Goal: Information Seeking & Learning: Learn about a topic

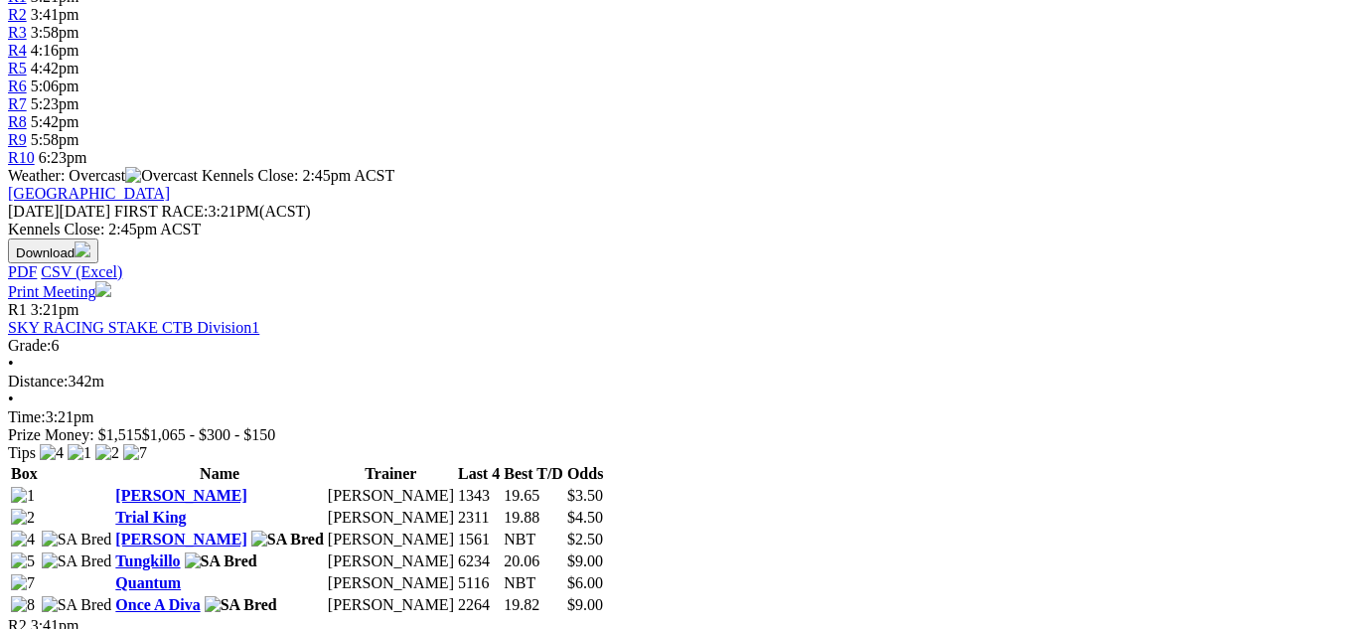
scroll to position [755, 0]
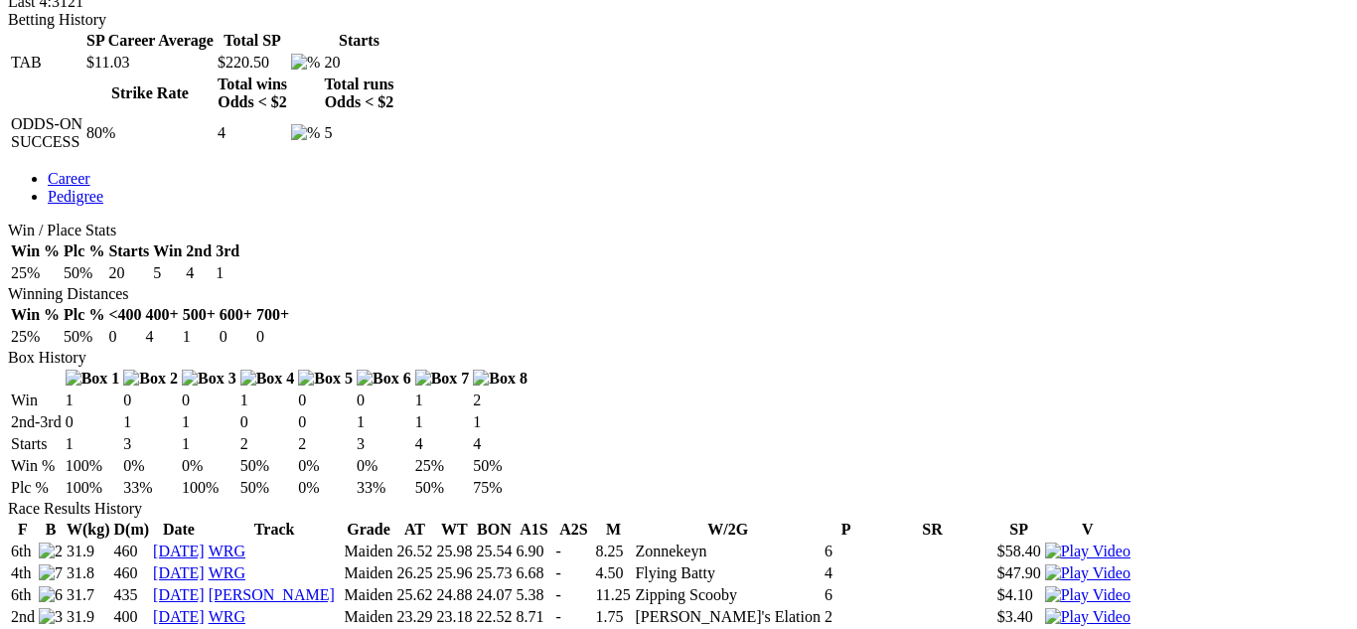
scroll to position [914, 0]
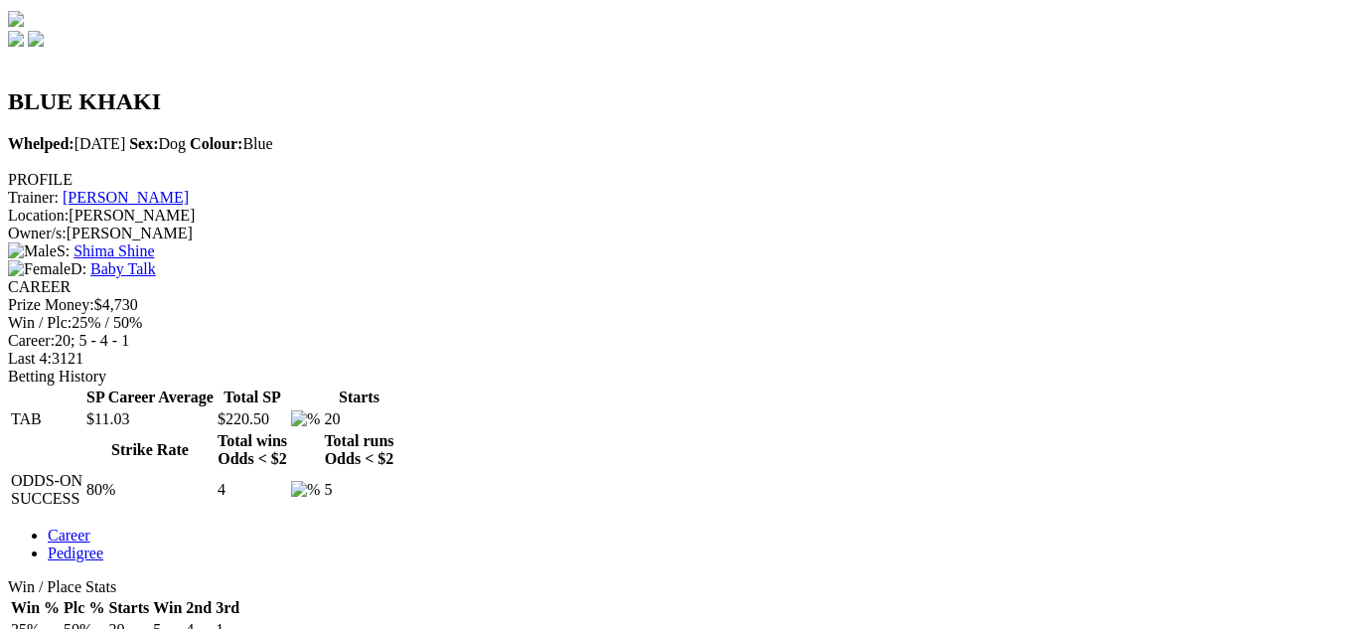
scroll to position [596, 0]
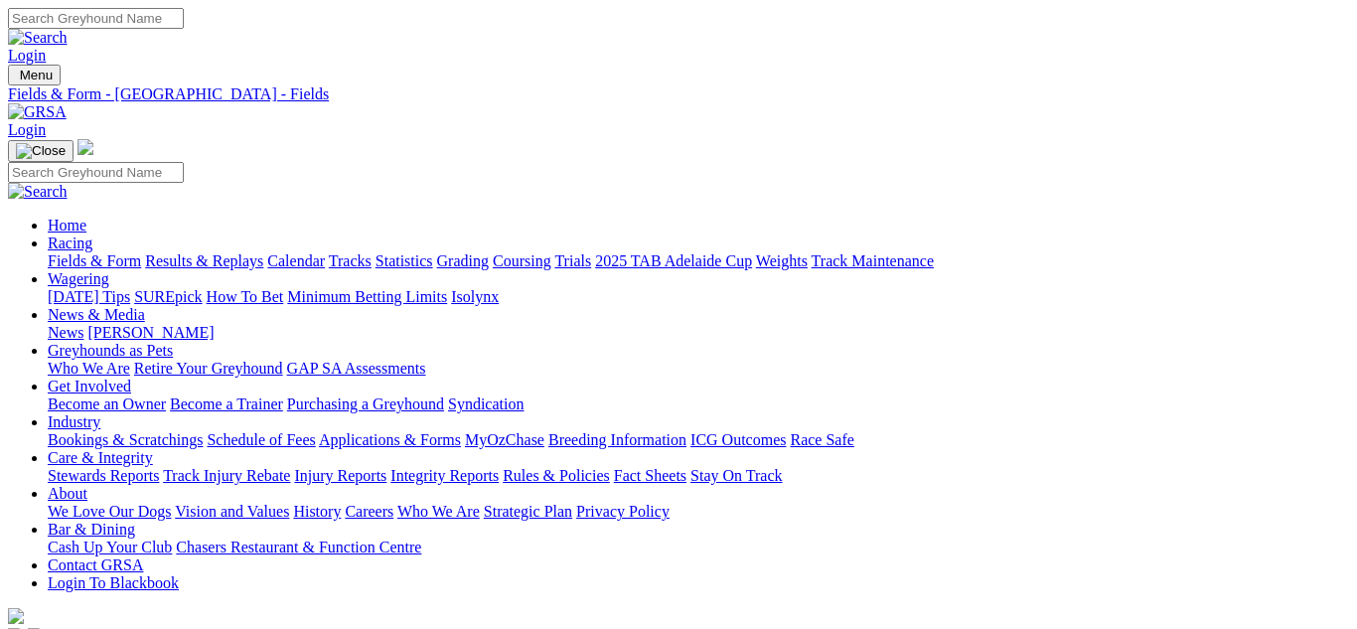
click at [159, 467] on link "Stewards Reports" at bounding box center [103, 475] width 111 height 17
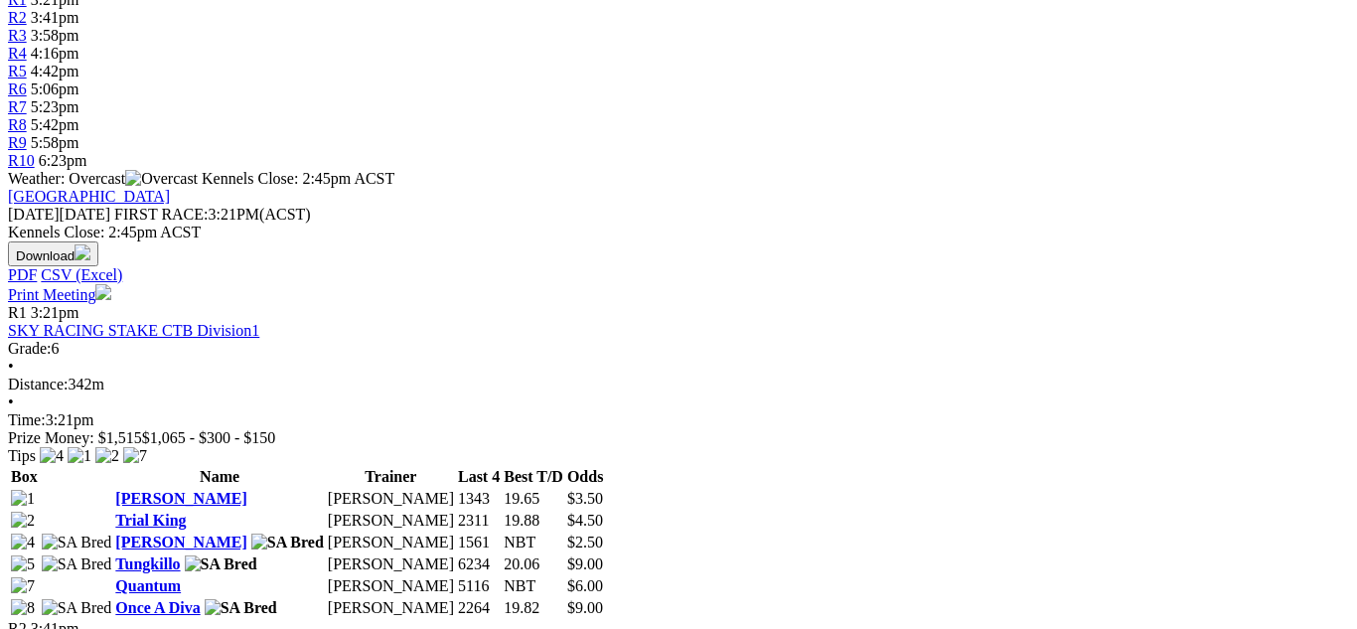
scroll to position [715, 0]
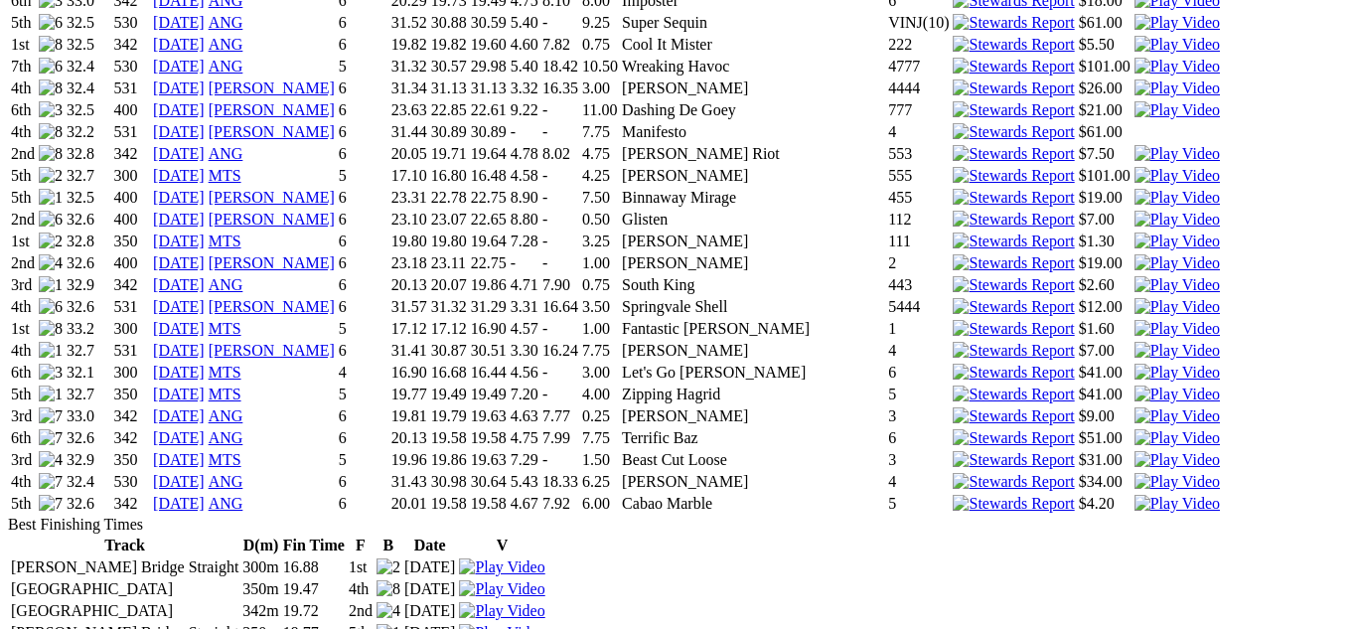
scroll to position [2623, 0]
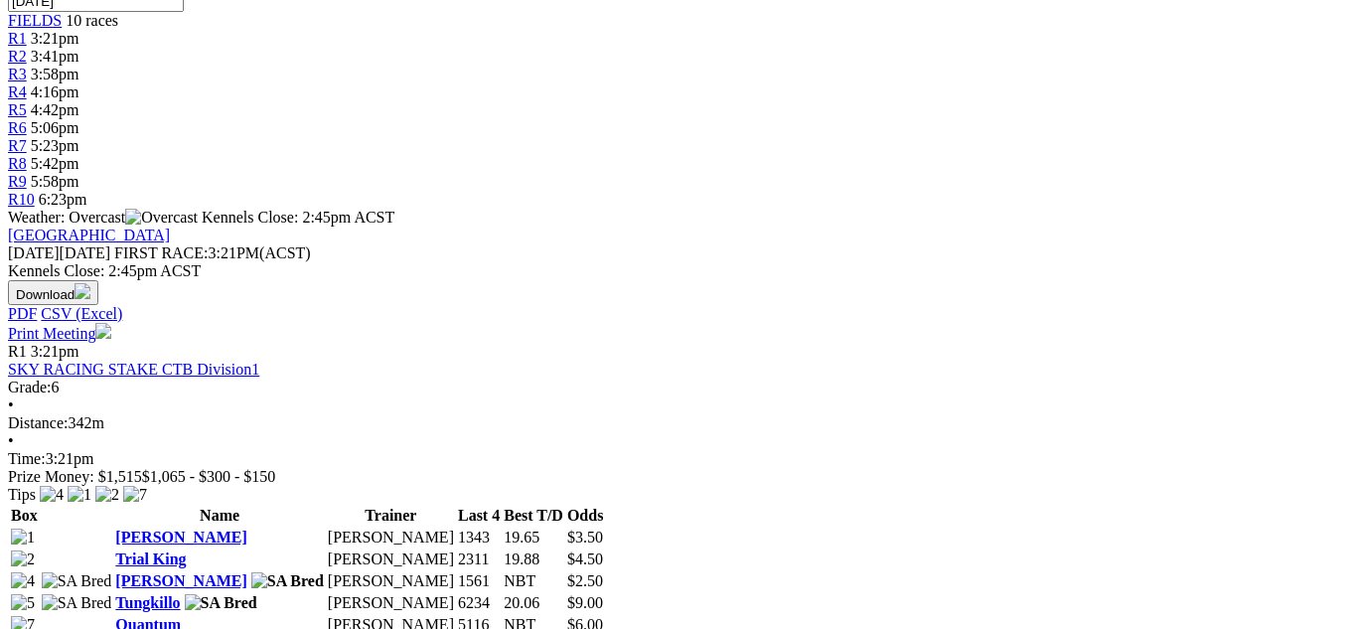
scroll to position [715, 0]
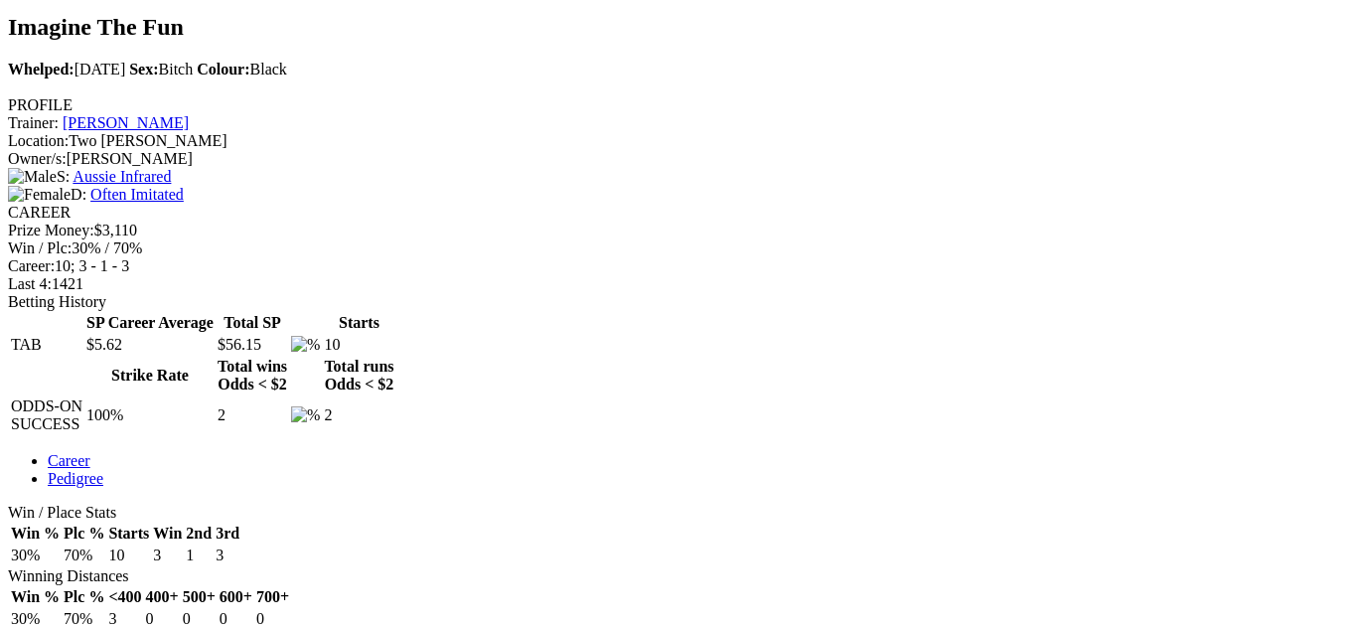
scroll to position [676, 0]
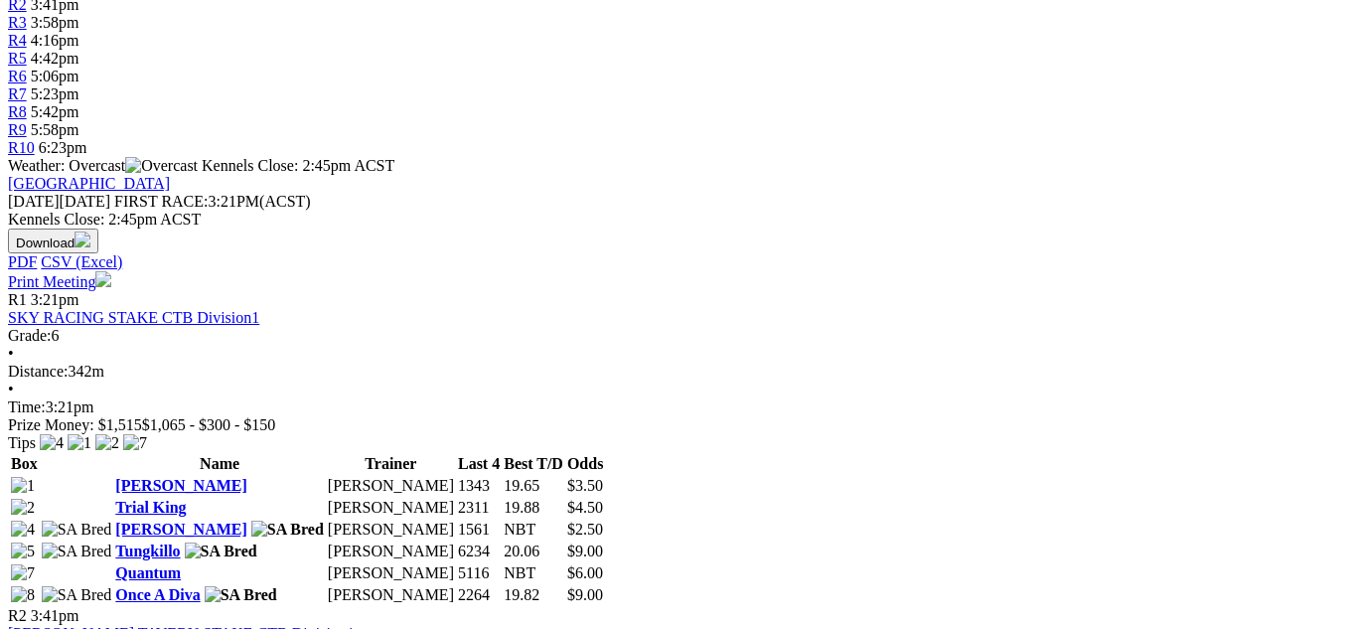
scroll to position [755, 0]
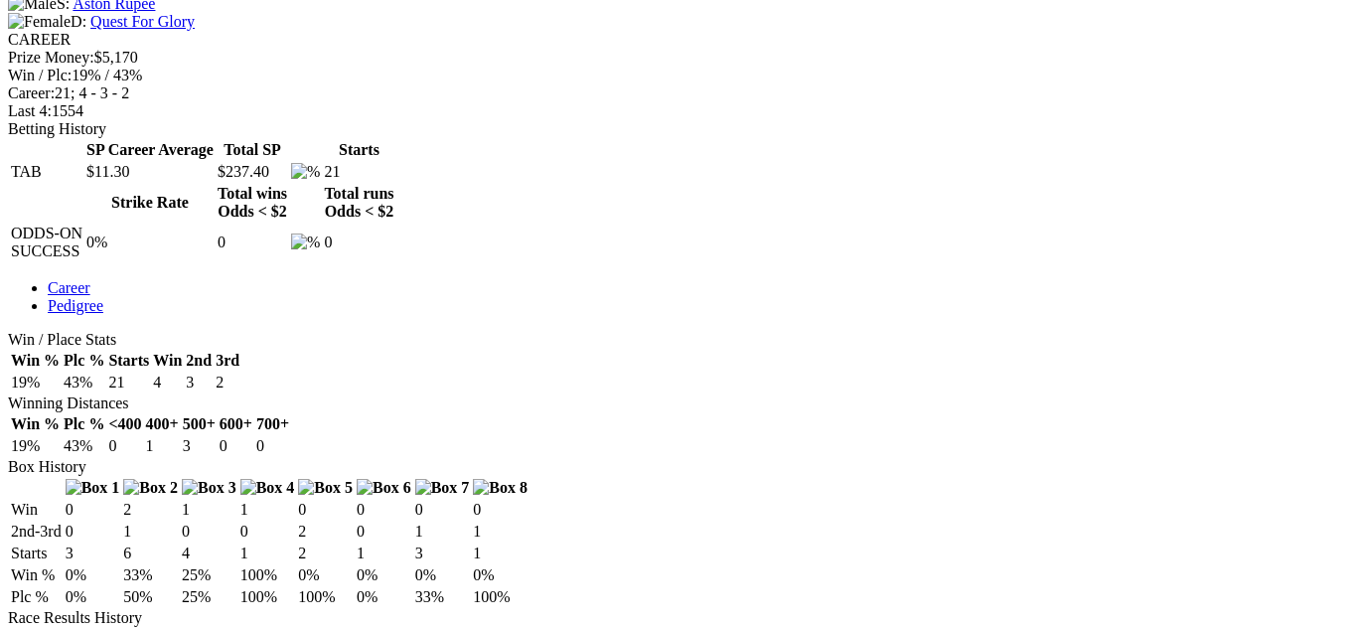
scroll to position [914, 0]
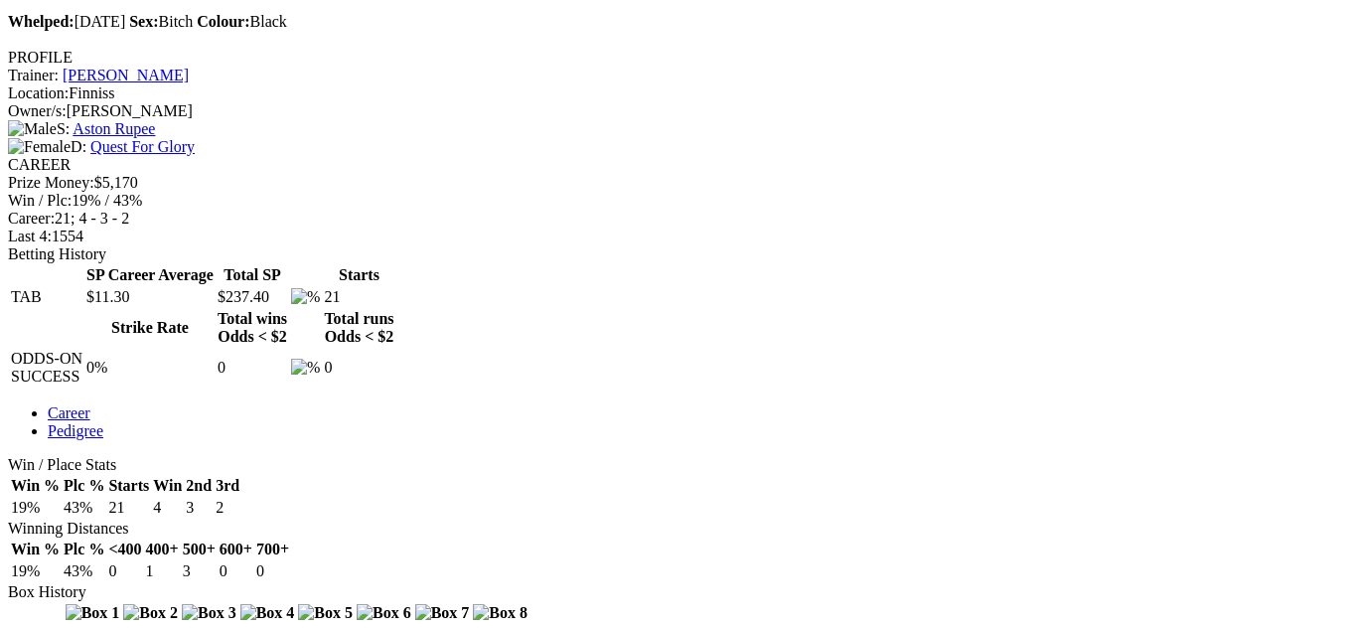
scroll to position [715, 0]
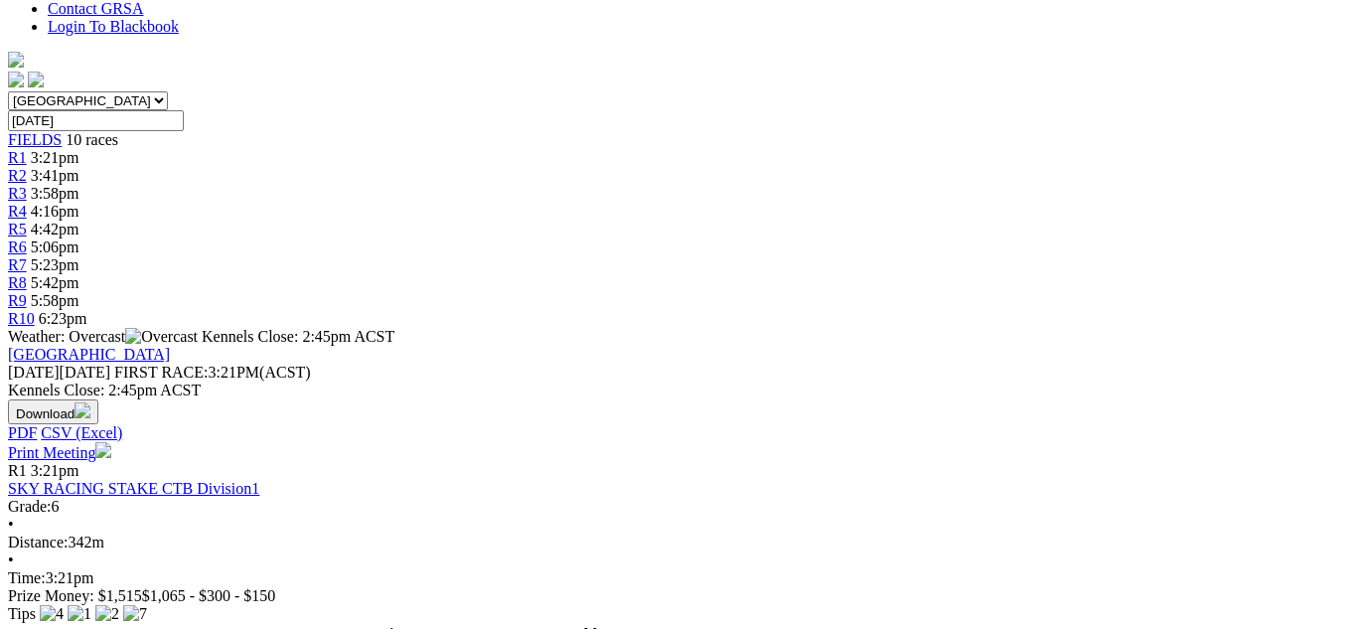
scroll to position [596, 0]
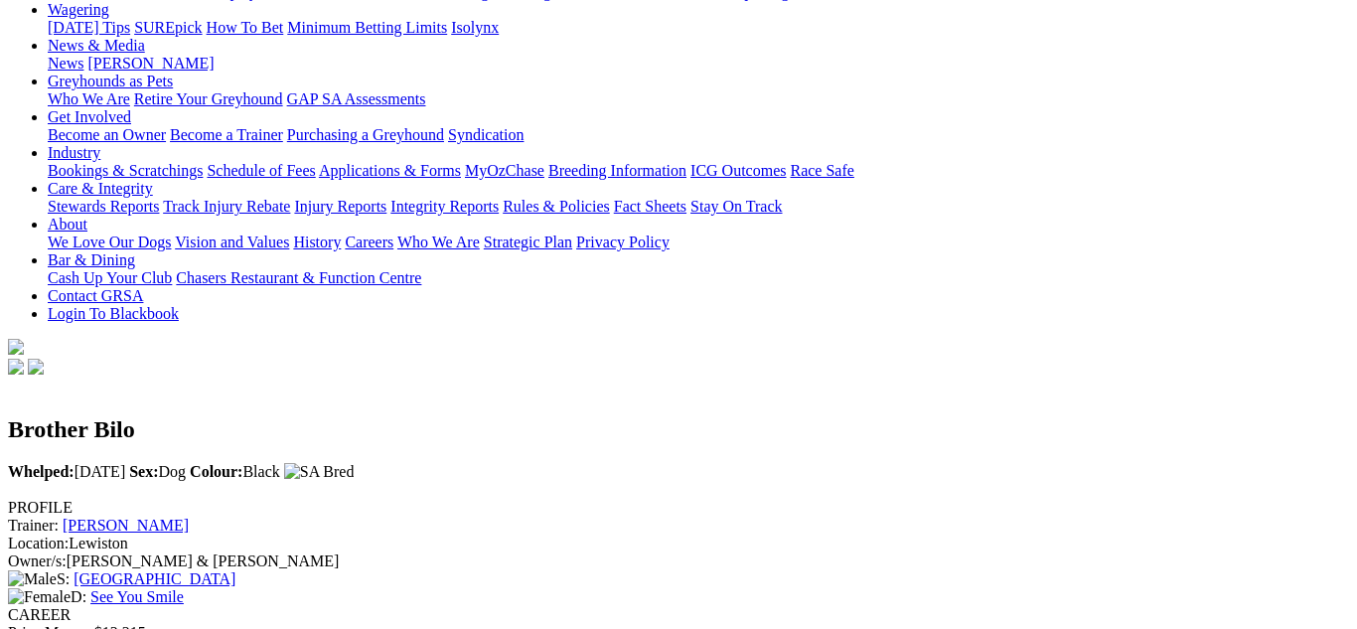
scroll to position [238, 0]
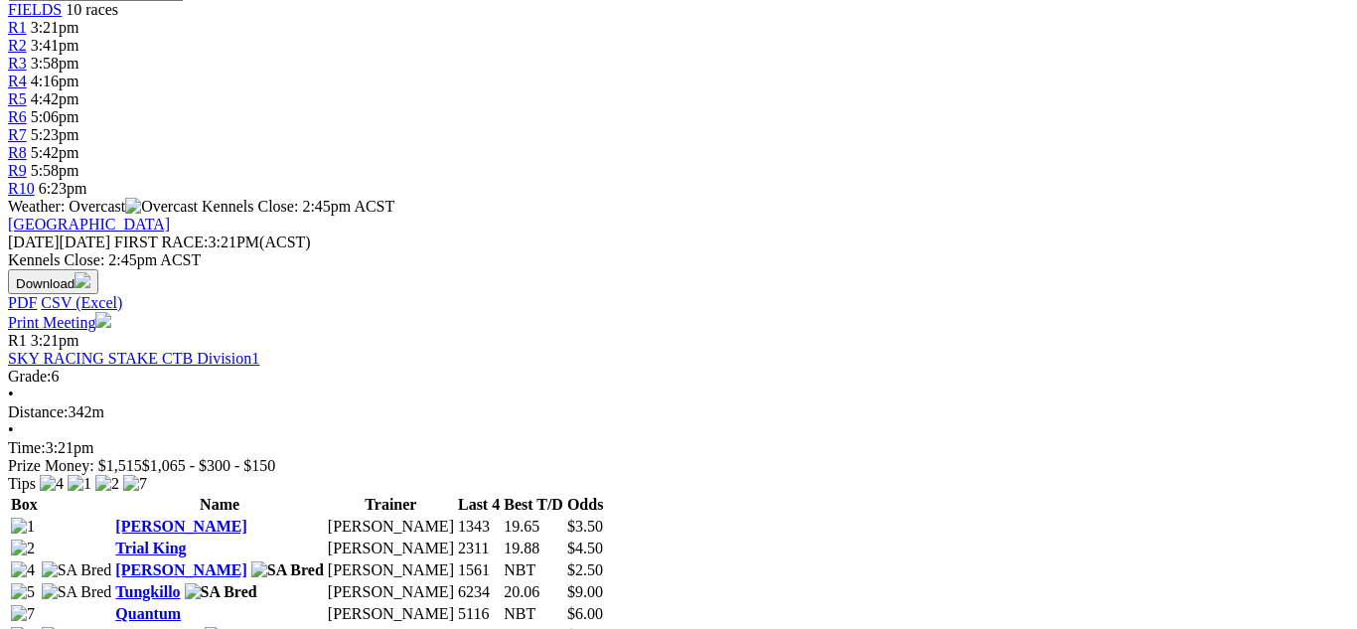
scroll to position [715, 0]
